Goal: Go to known website: Access a specific website the user already knows

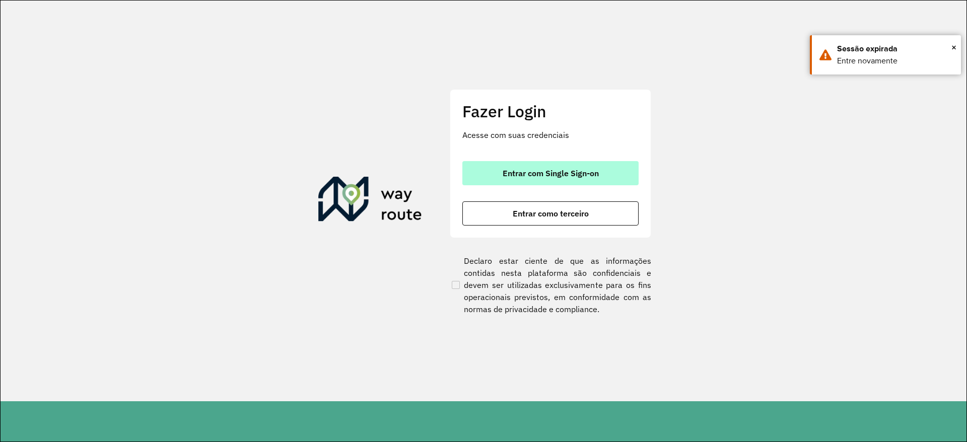
click at [557, 163] on button "Entrar com Single Sign-on" at bounding box center [550, 173] width 176 height 24
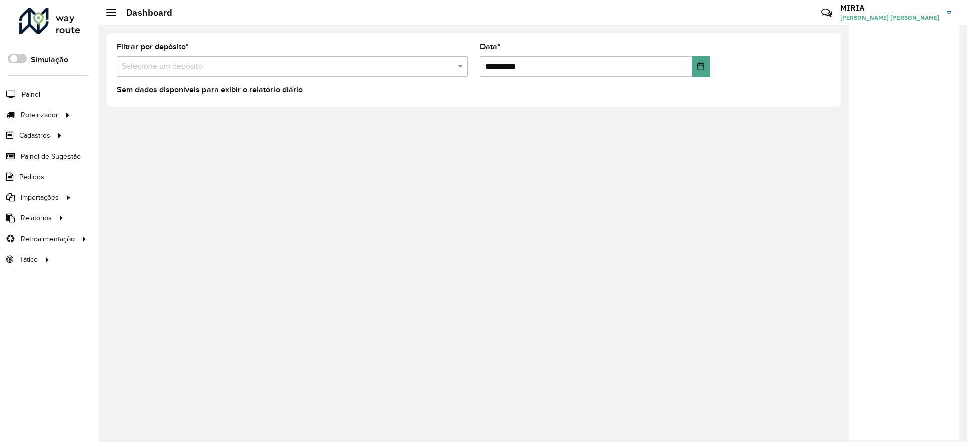
click at [894, 199] on div at bounding box center [904, 233] width 111 height 416
